Goal: Find specific page/section: Find specific page/section

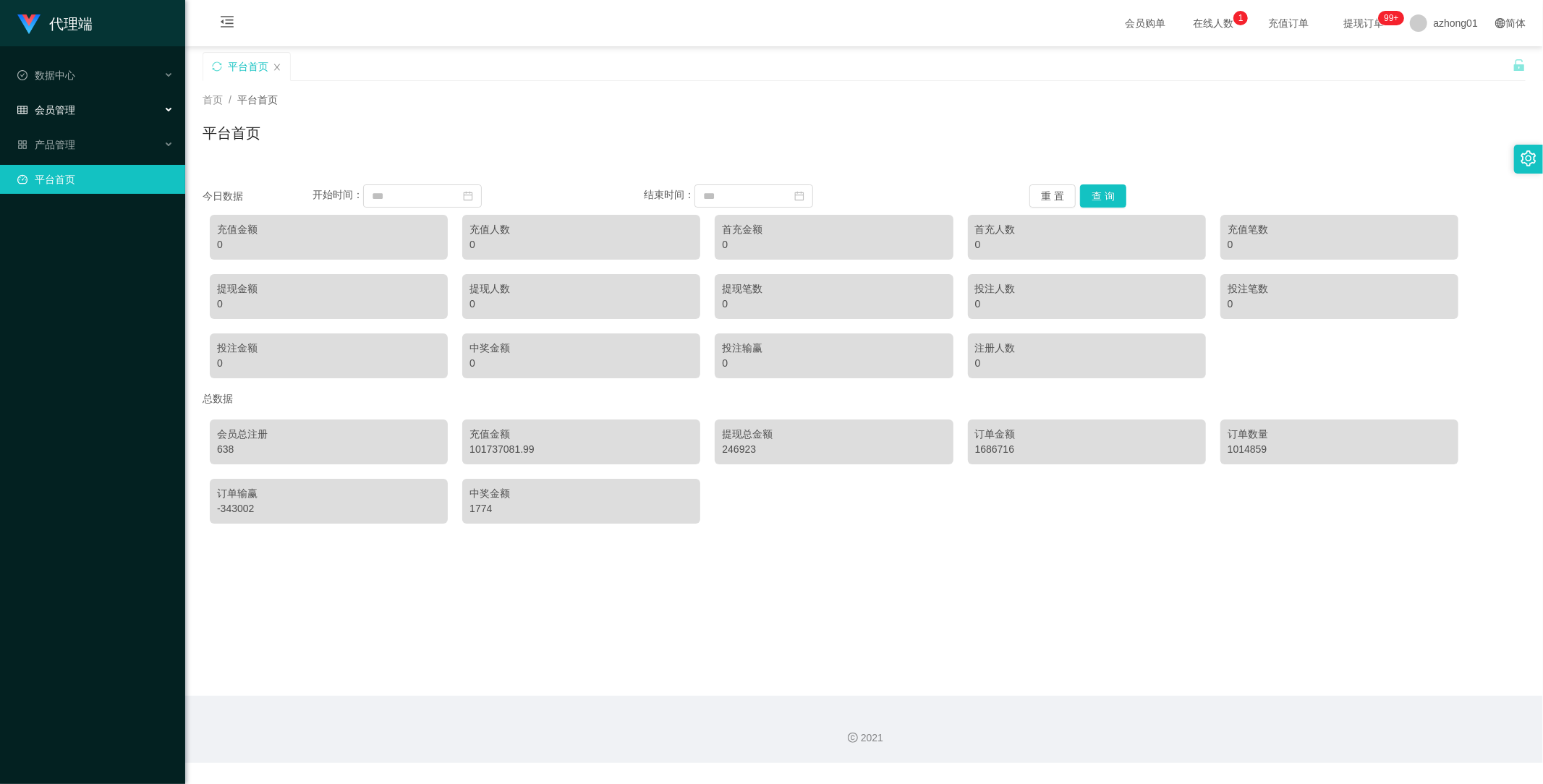
click at [65, 104] on span "会员管理" at bounding box center [46, 110] width 58 height 12
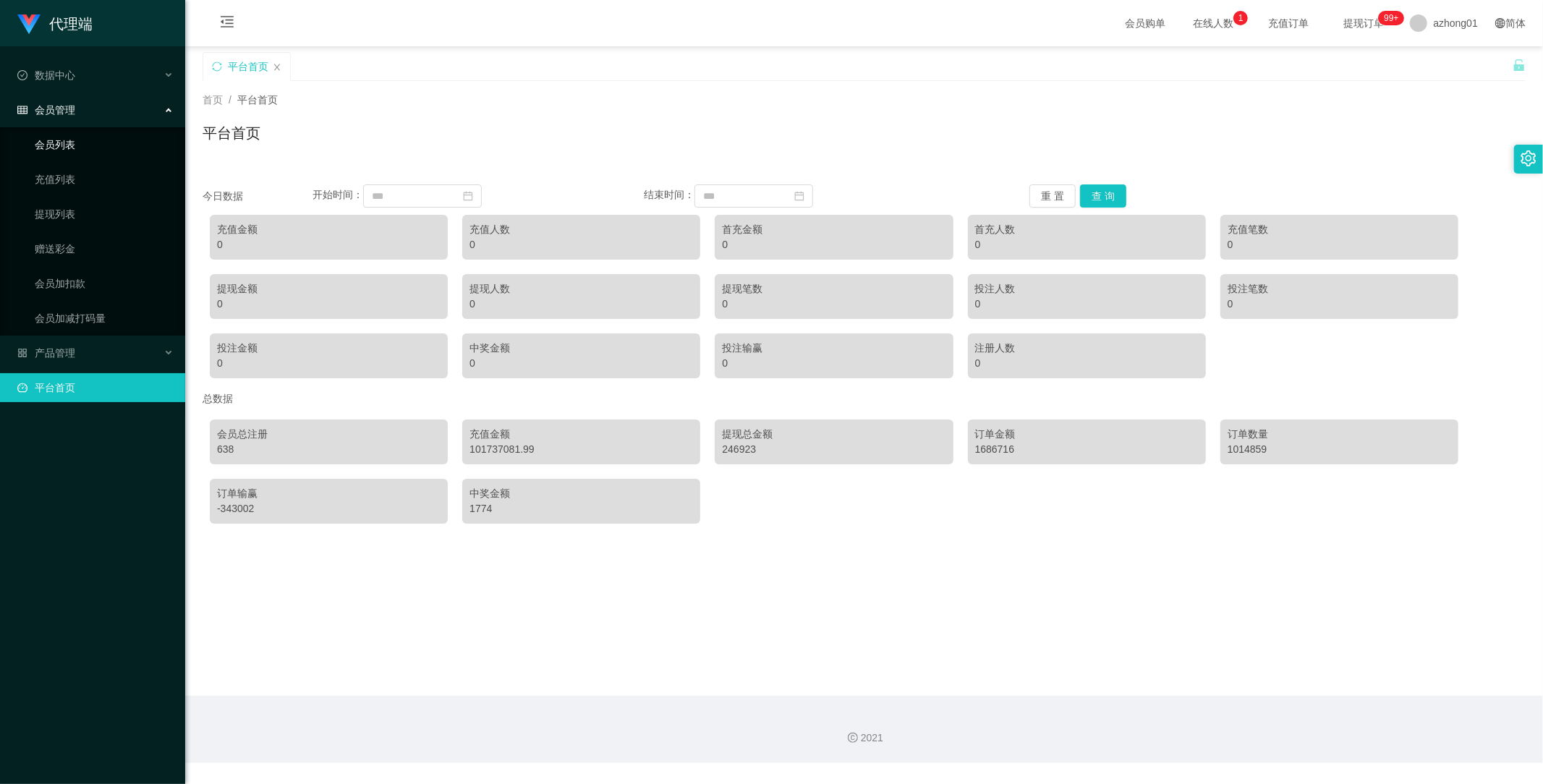
click at [74, 152] on link "会员列表" at bounding box center [104, 145] width 139 height 29
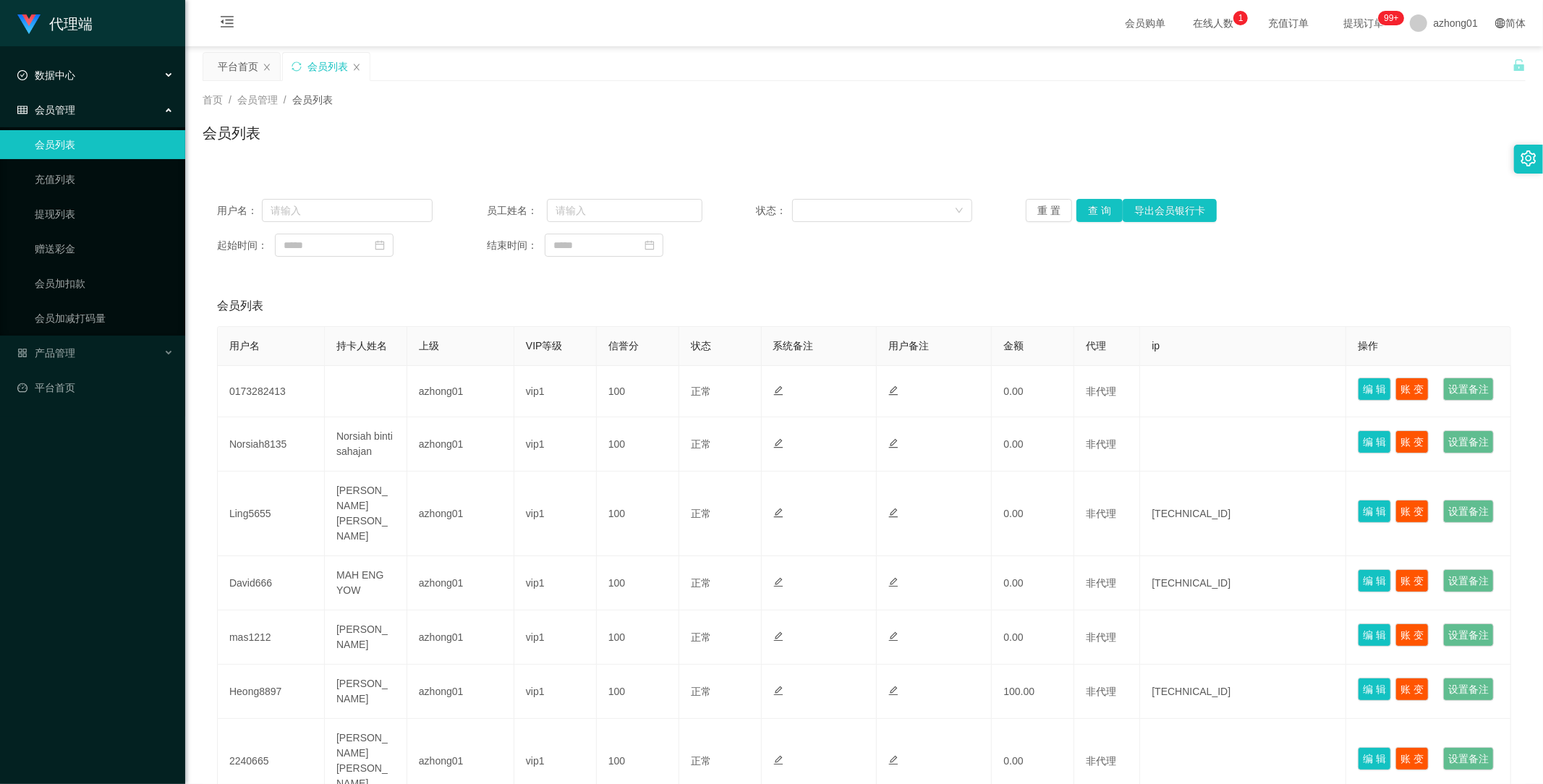
click at [89, 76] on div "数据中心" at bounding box center [92, 75] width 185 height 29
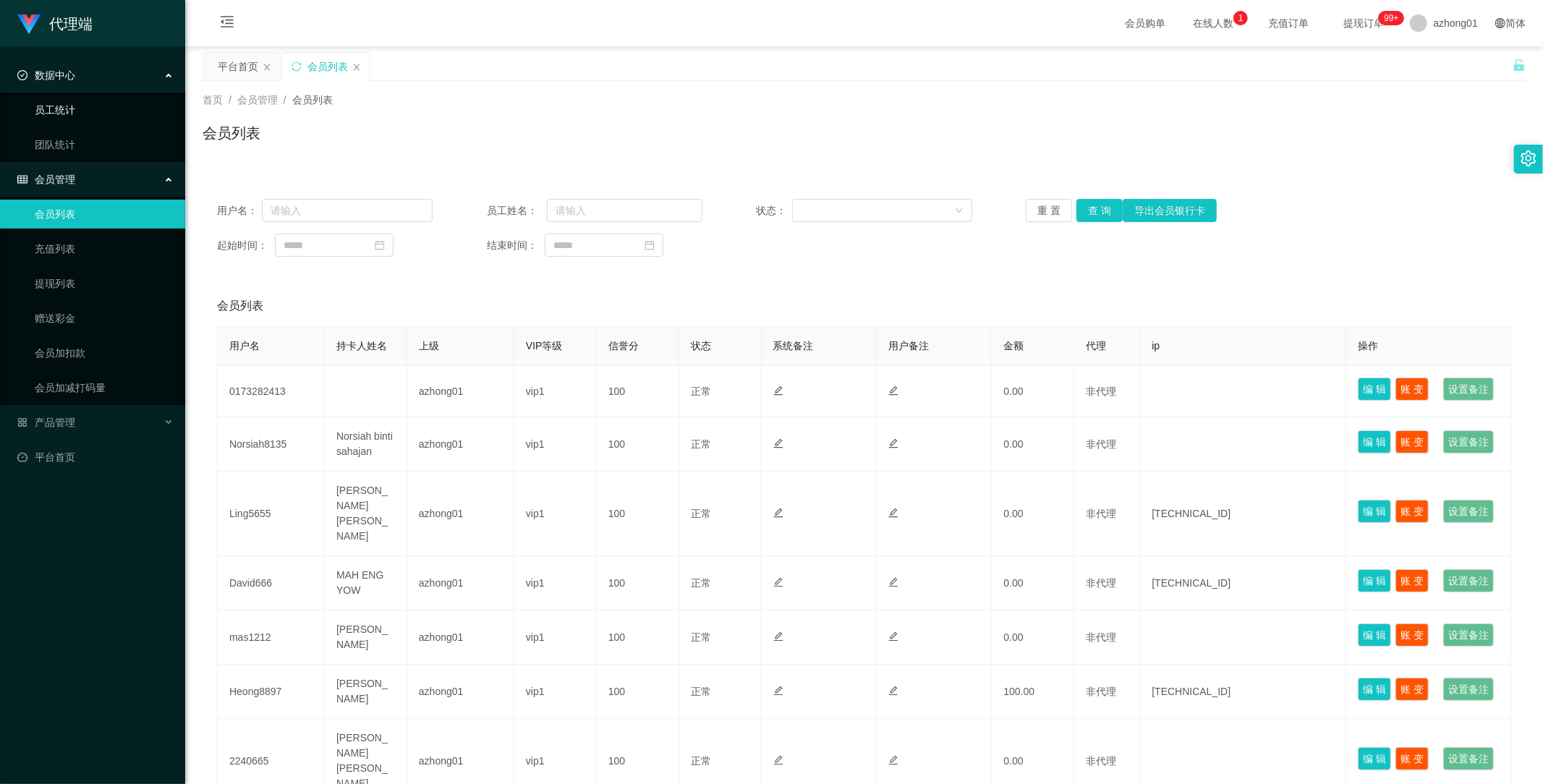
click at [97, 108] on link "员工统计" at bounding box center [104, 110] width 139 height 29
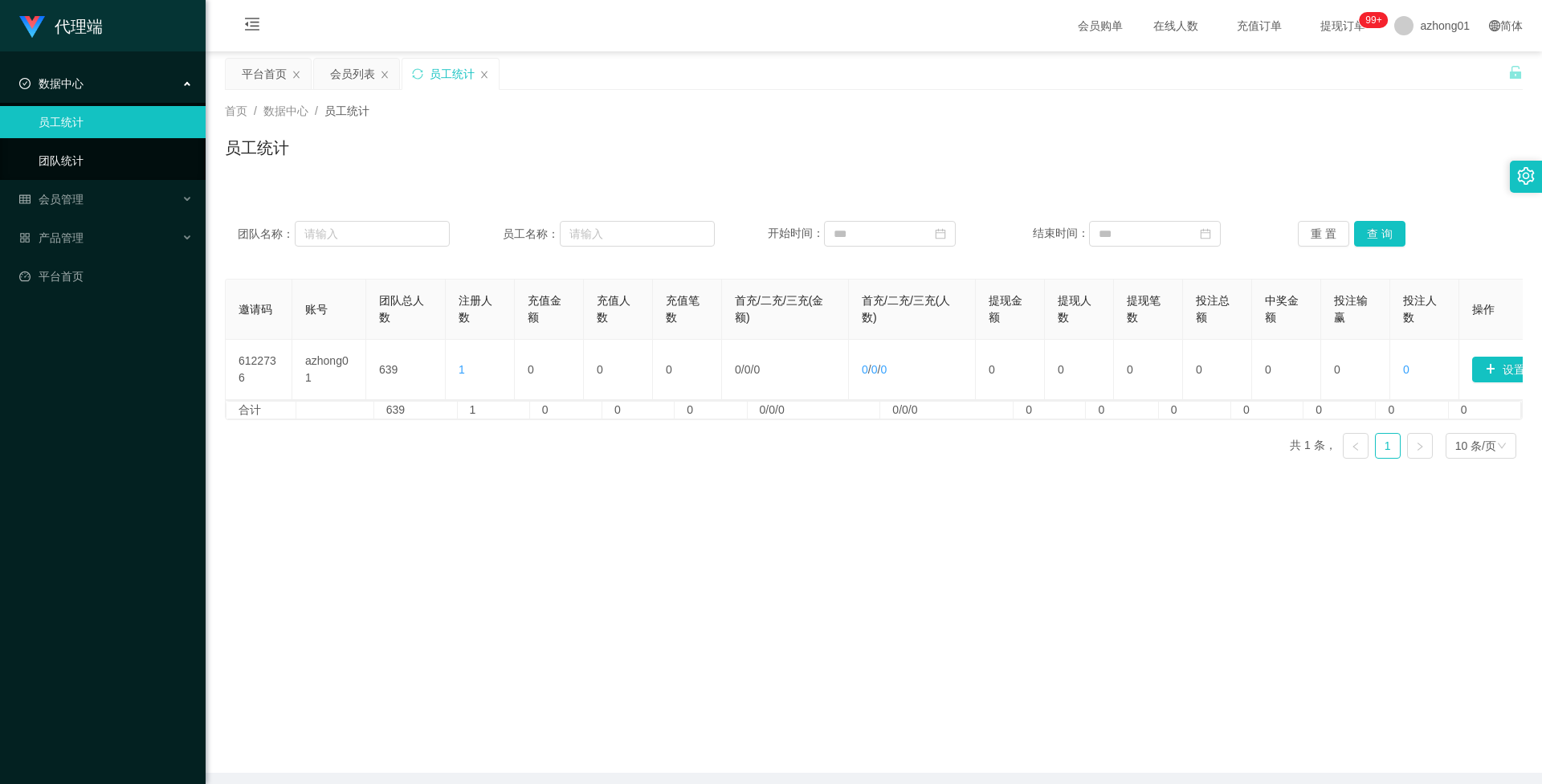
click at [59, 165] on link "团队统计" at bounding box center [116, 161] width 154 height 32
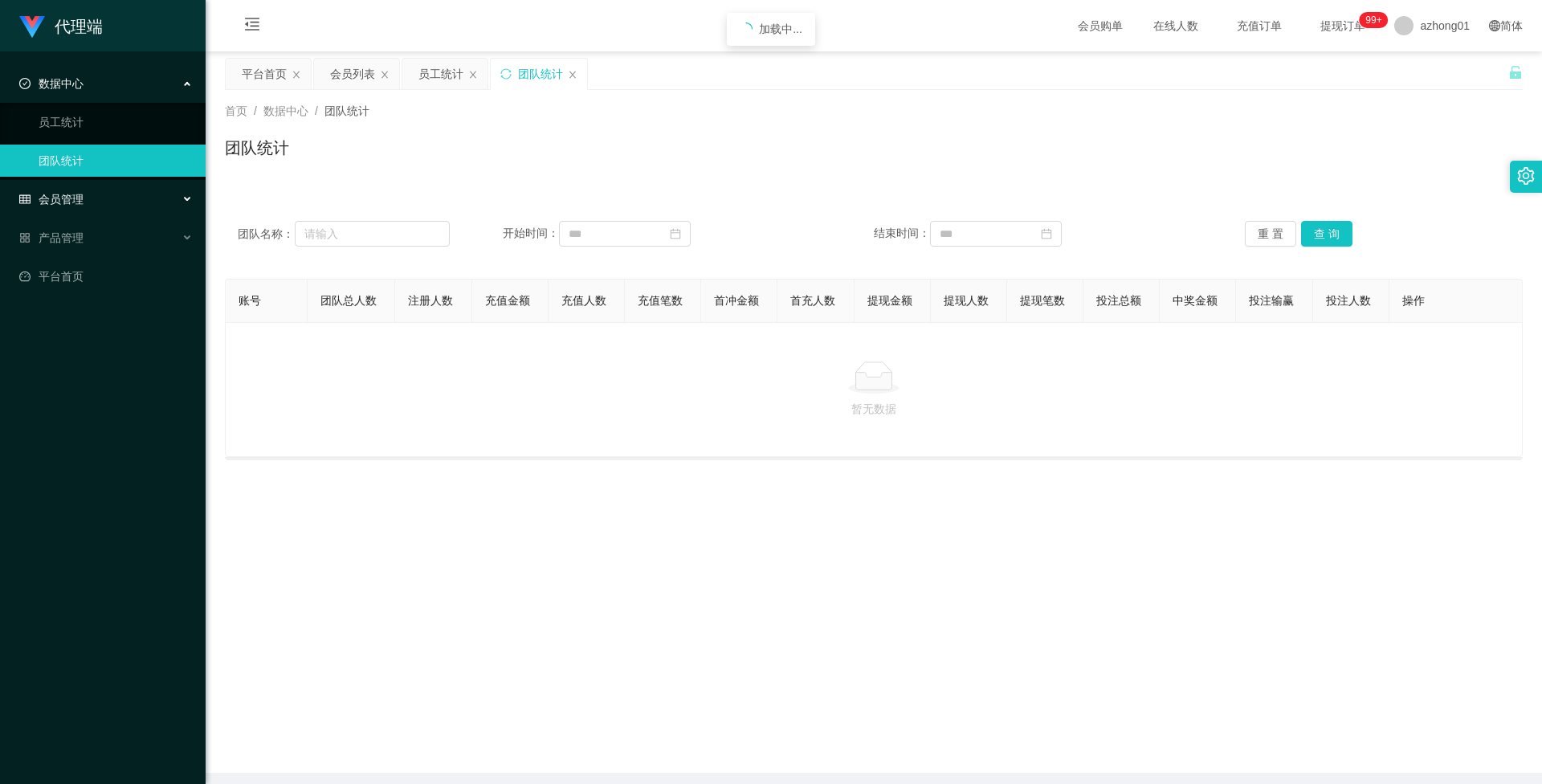
click at [93, 203] on div "会员管理" at bounding box center [103, 200] width 205 height 32
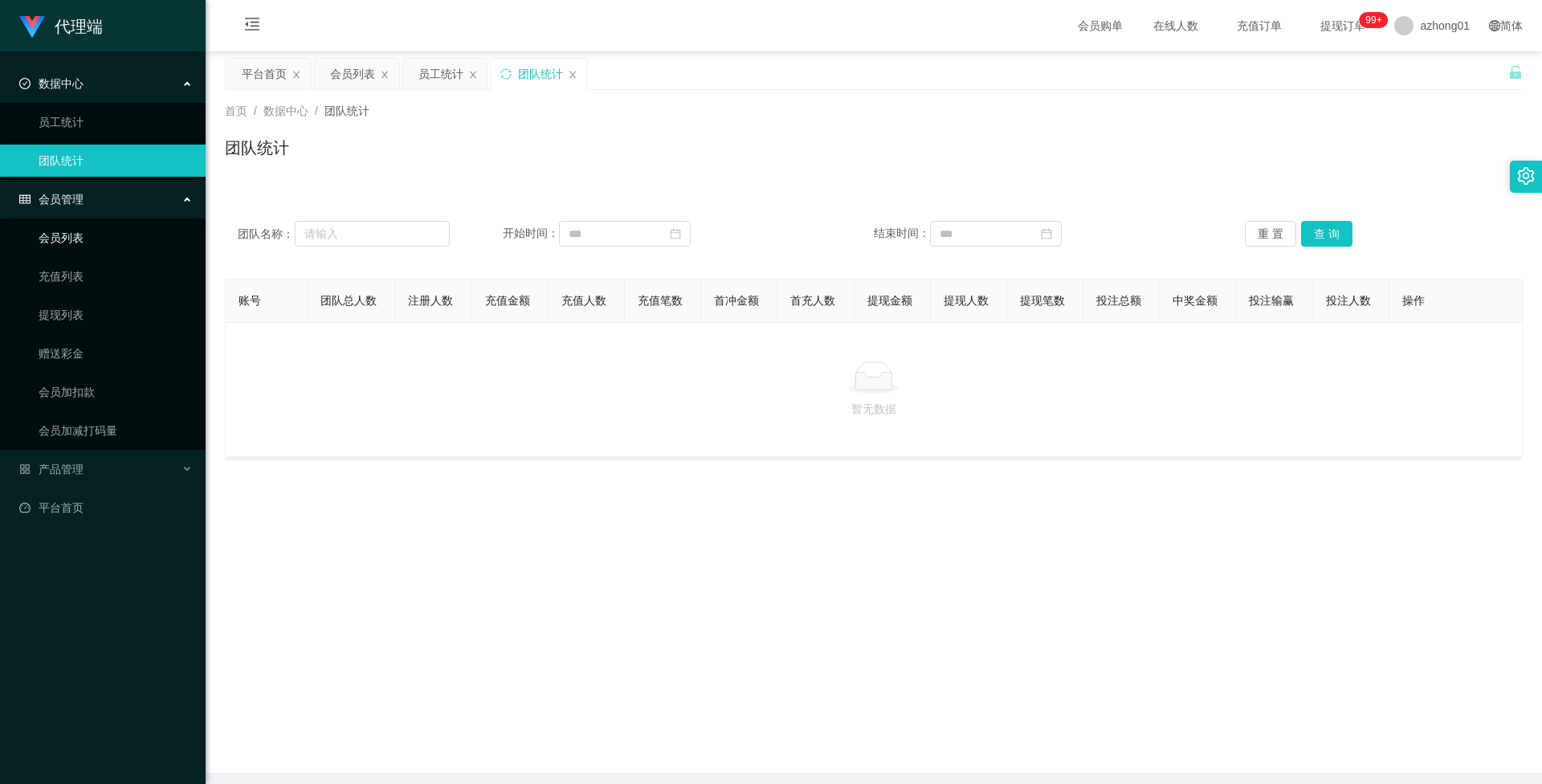
click at [107, 223] on link "会员列表" at bounding box center [116, 237] width 154 height 32
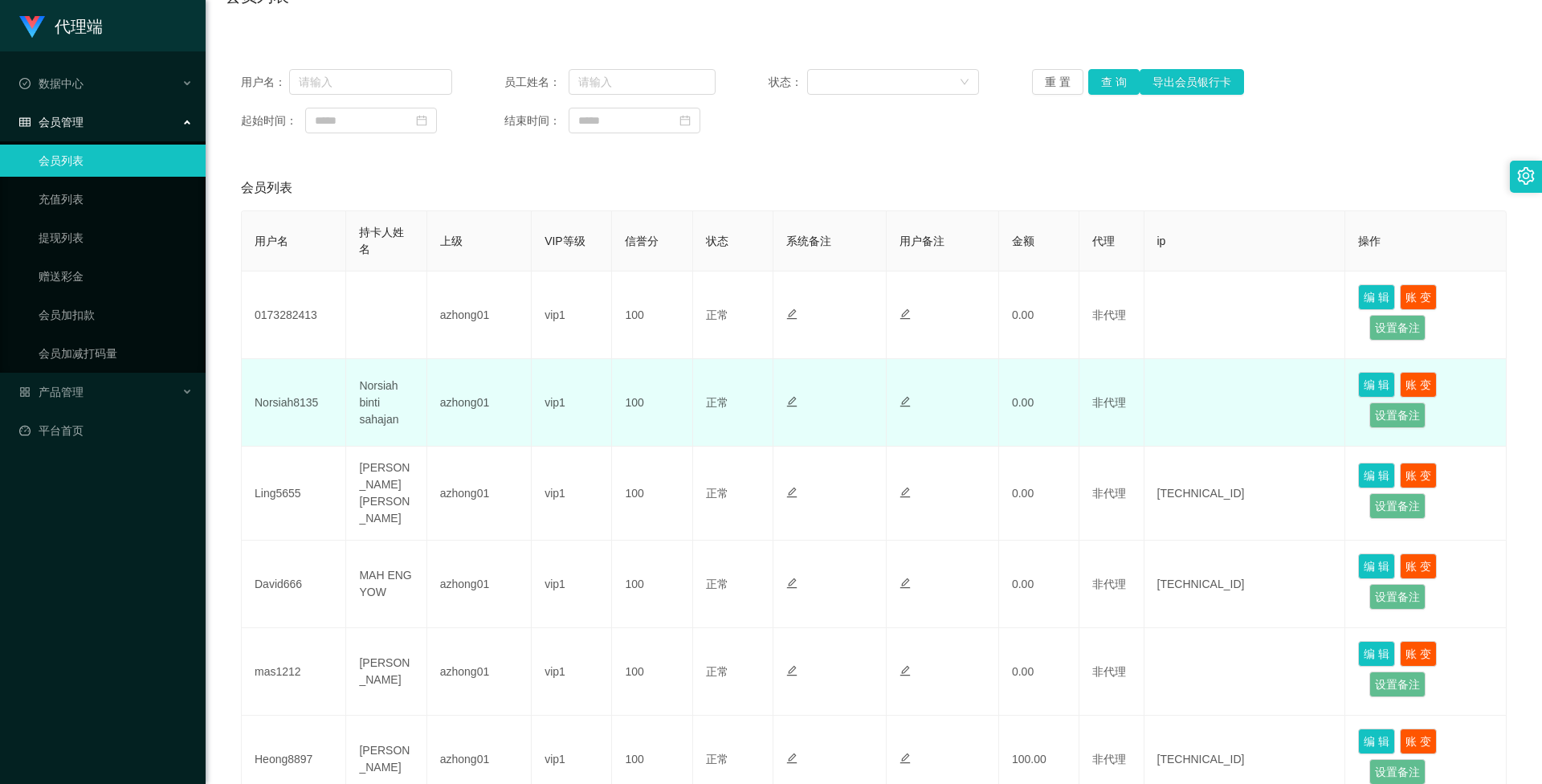
scroll to position [80, 0]
